Goal: Information Seeking & Learning: Learn about a topic

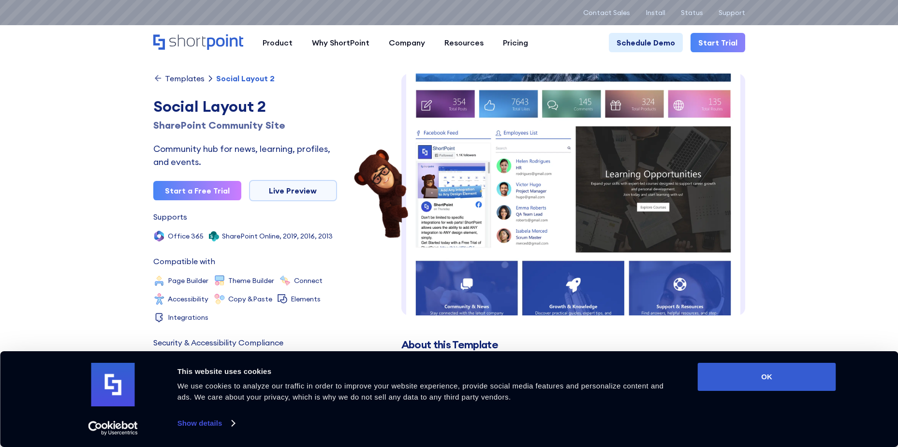
scroll to position [97, 0]
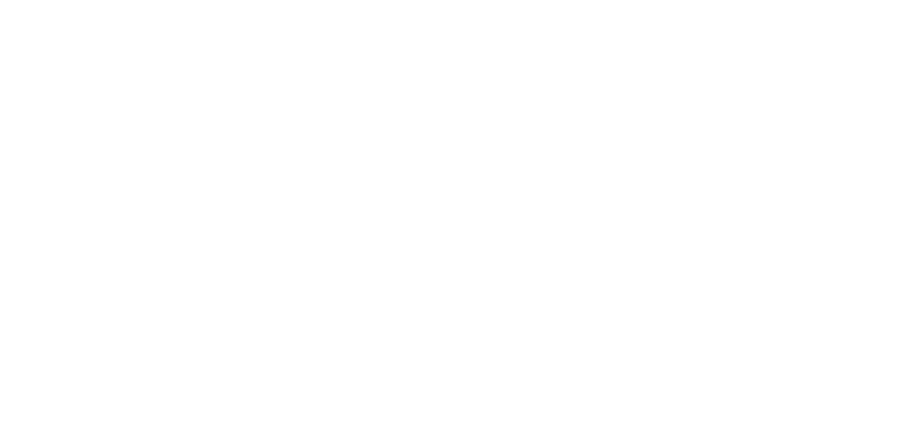
scroll to position [1691, 0]
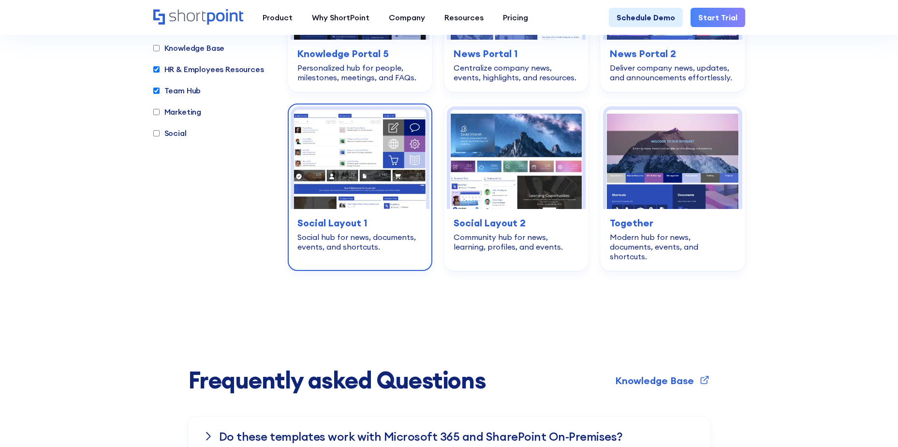
click at [381, 232] on div "Social hub for news, documents, events, and shortcuts." at bounding box center [359, 241] width 125 height 19
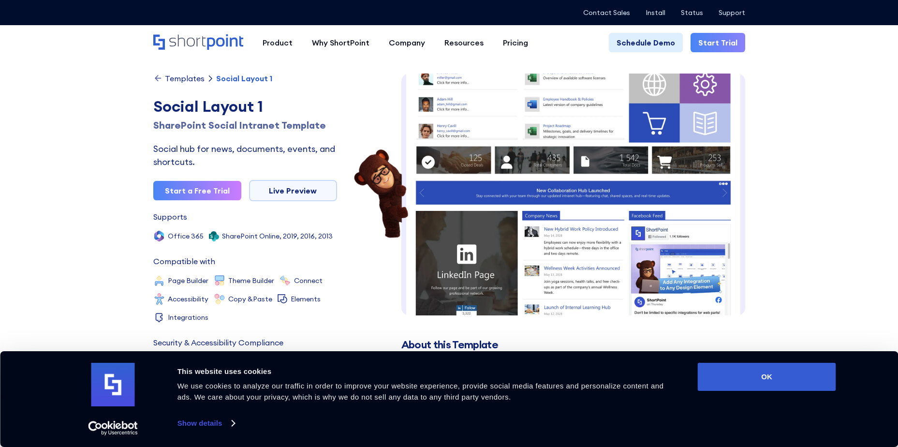
scroll to position [217, 0]
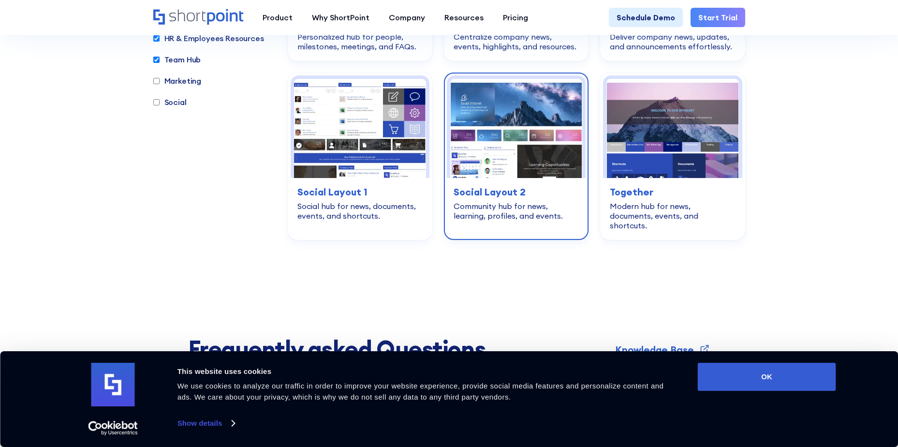
scroll to position [1739, 0]
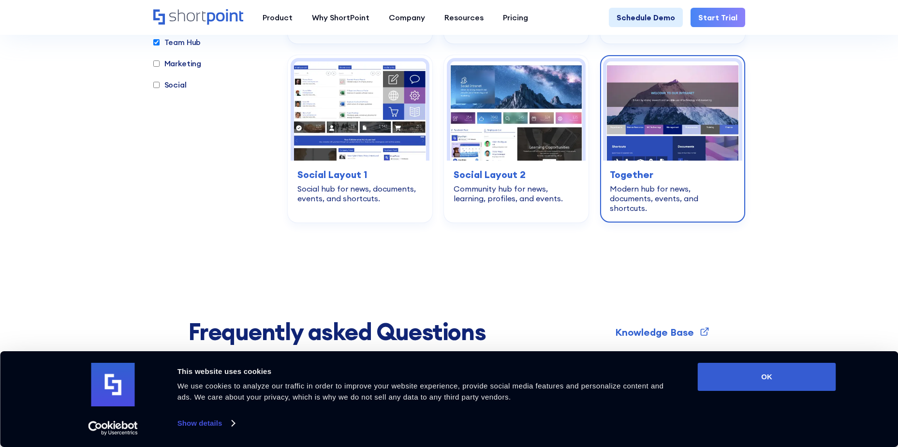
click at [666, 167] on h3 "Together" at bounding box center [672, 174] width 125 height 15
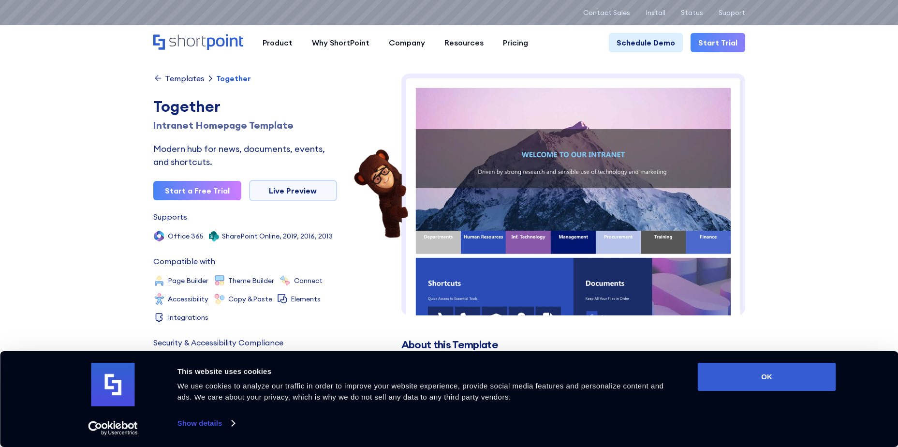
click at [183, 77] on div "Templates" at bounding box center [185, 78] width 40 height 8
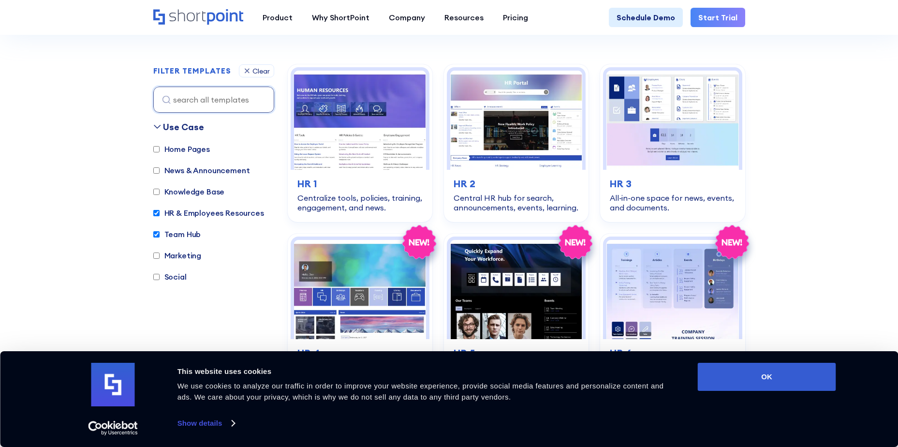
scroll to position [290, 0]
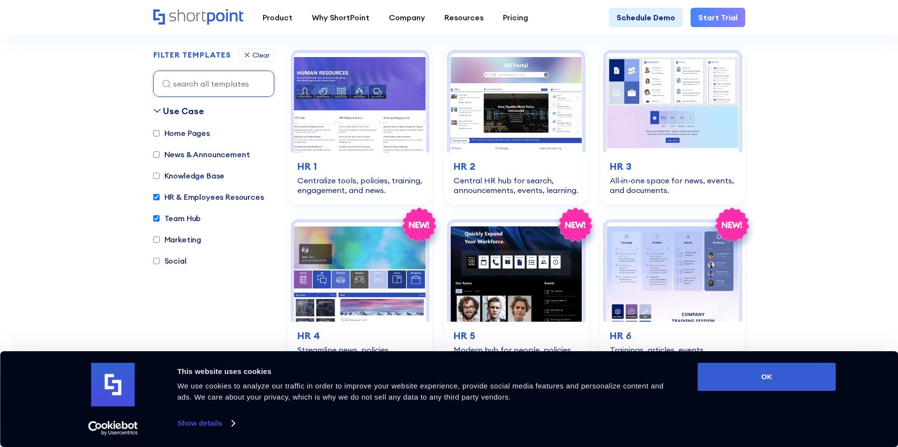
click at [156, 198] on input "HR & Employees Resources" at bounding box center [156, 197] width 6 height 6
checkbox input "false"
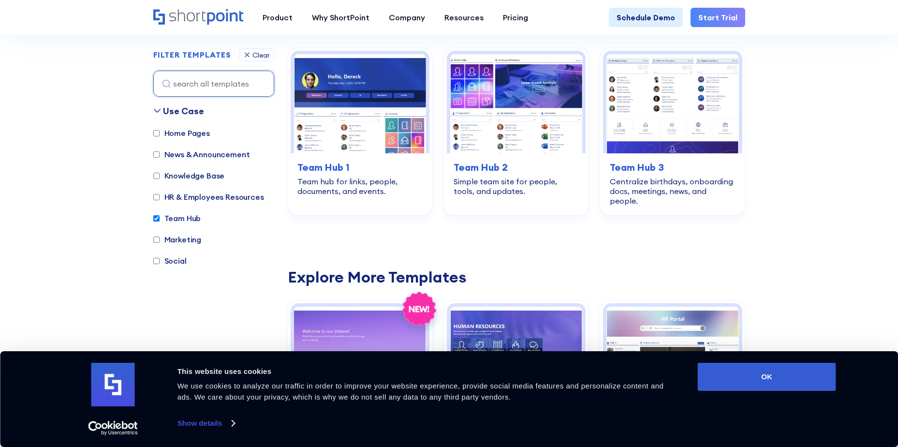
scroll to position [289, 0]
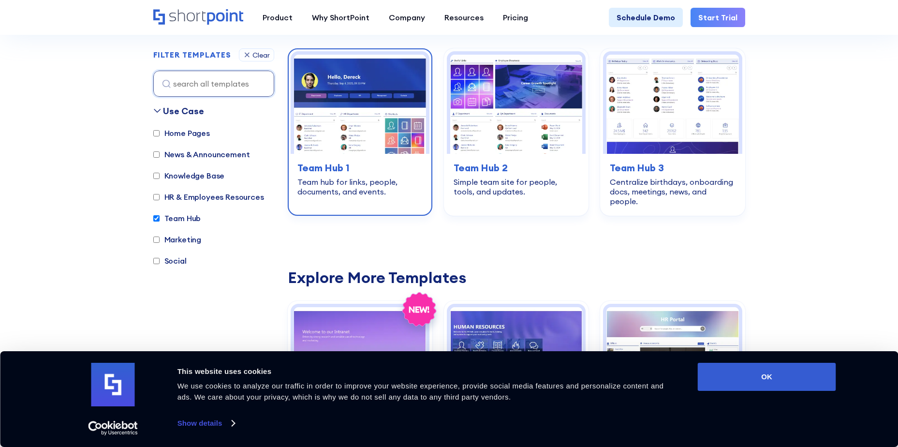
click at [407, 152] on img at bounding box center [360, 104] width 132 height 99
